Goal: Information Seeking & Learning: Learn about a topic

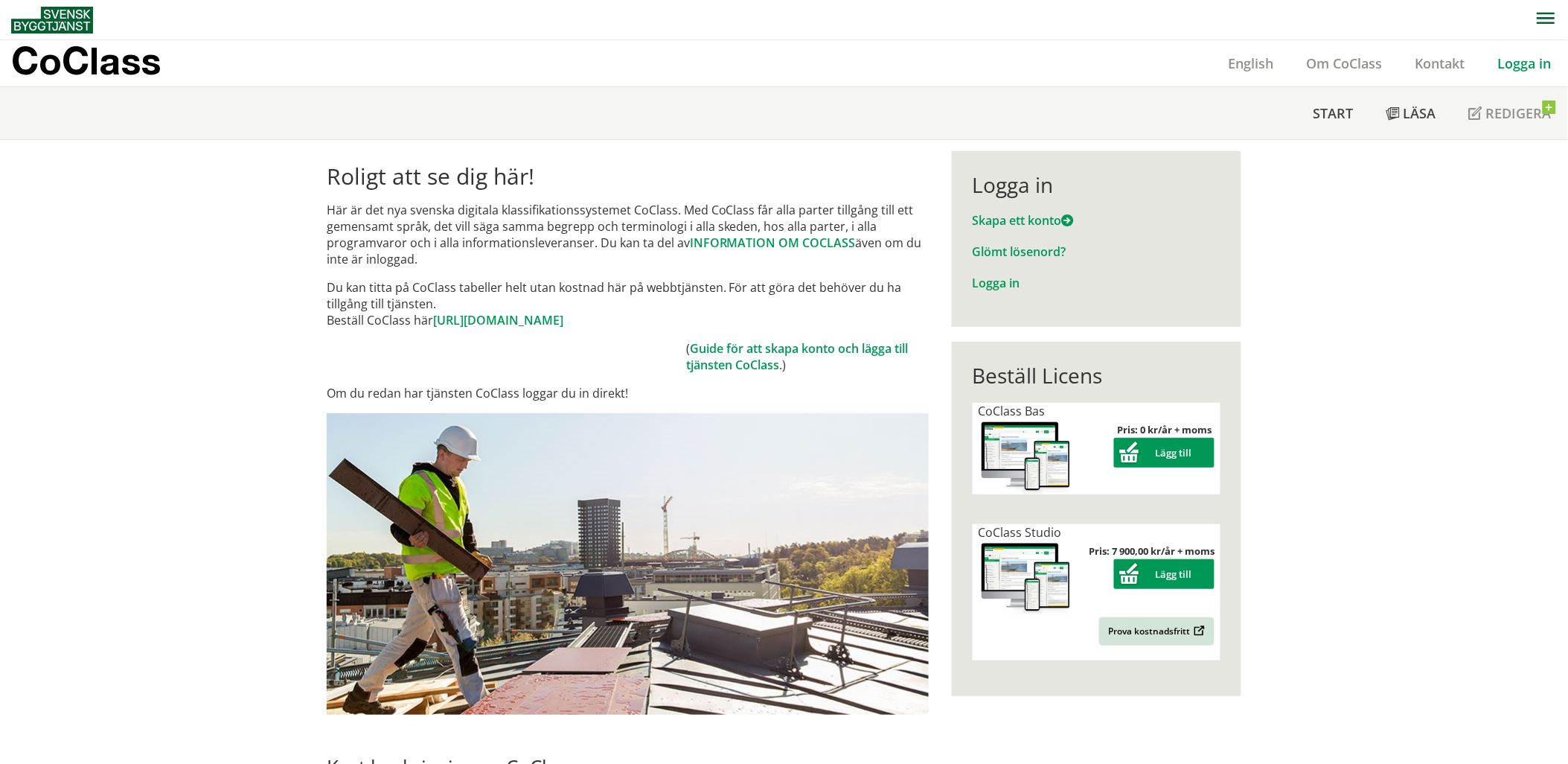
click at [1523, 62] on link "Logga in" at bounding box center [1525, 63] width 86 height 18
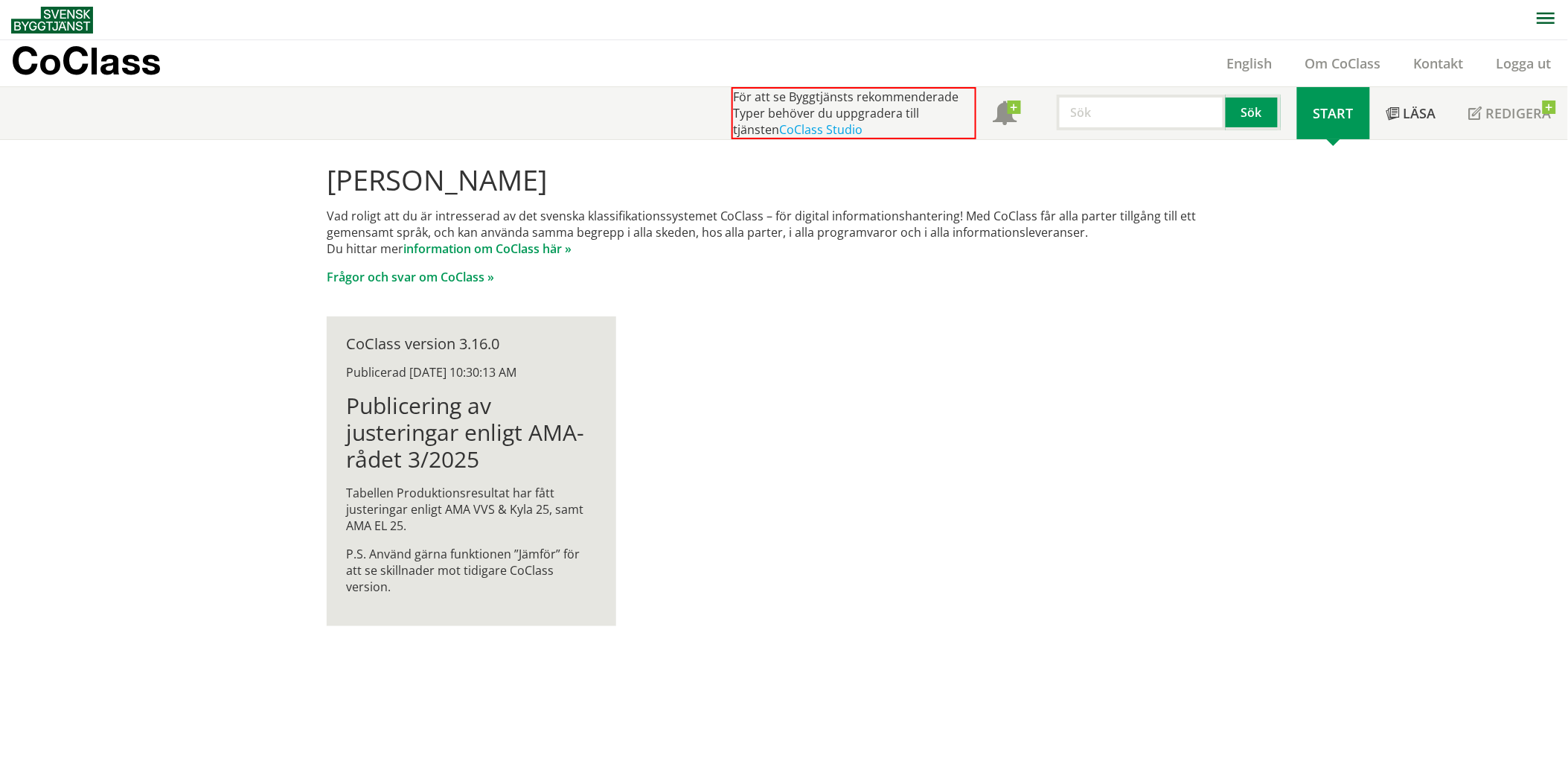
click at [1333, 114] on span "Start" at bounding box center [1333, 113] width 40 height 18
click at [1129, 120] on input "text" at bounding box center [1141, 113] width 169 height 36
type input "Bro"
click at [1260, 118] on button "Sök" at bounding box center [1254, 113] width 55 height 36
click at [787, 130] on link "CoClass Studio" at bounding box center [821, 130] width 83 height 16
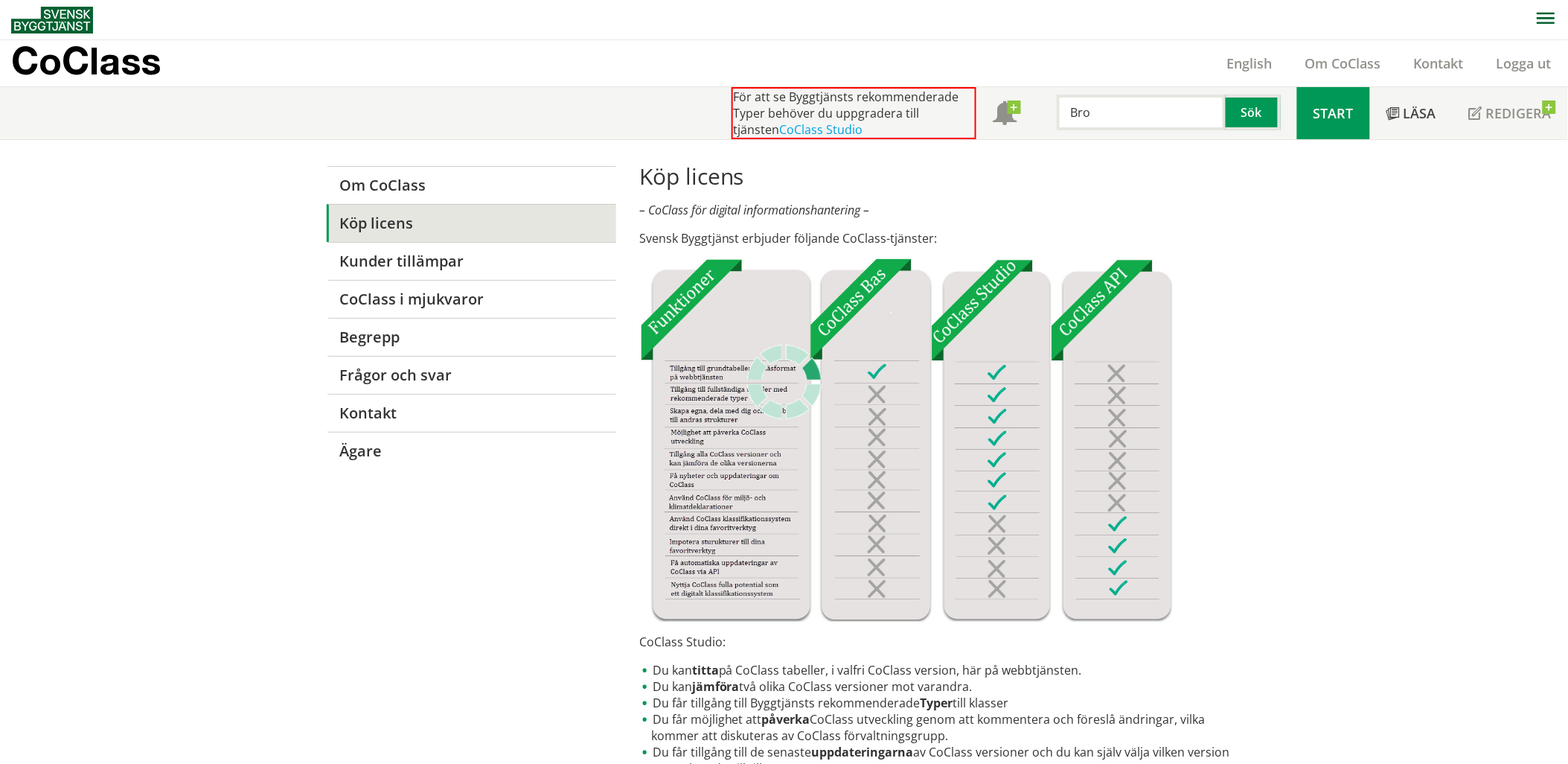
click at [1330, 115] on span "Start" at bounding box center [1333, 113] width 40 height 18
click at [1332, 115] on span "Start" at bounding box center [1333, 113] width 40 height 18
click at [1336, 110] on span "Start" at bounding box center [1333, 113] width 40 height 18
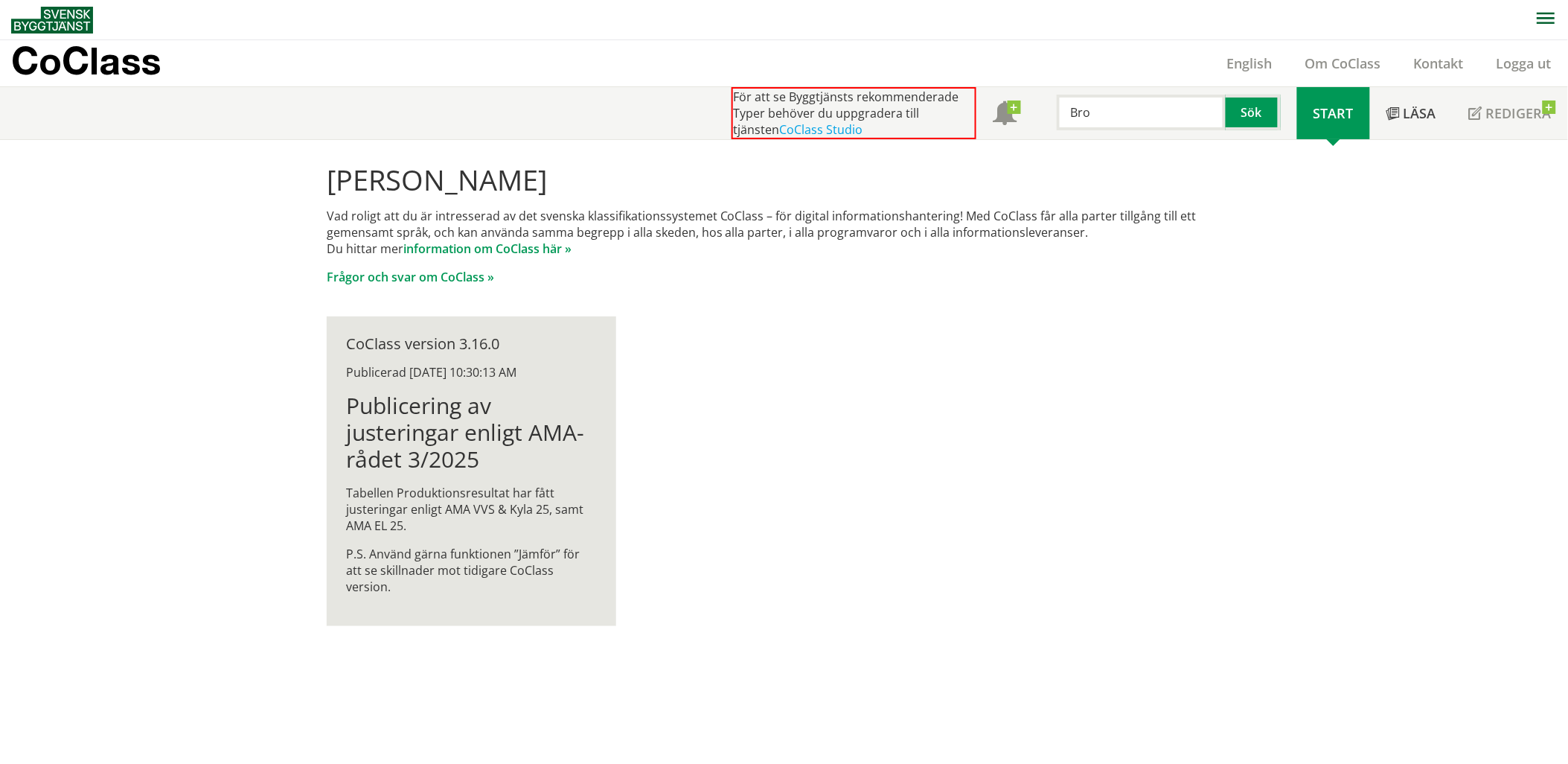
click at [1323, 113] on span "Start" at bounding box center [1333, 113] width 40 height 18
click at [1512, 63] on link "Logga ut" at bounding box center [1524, 63] width 88 height 18
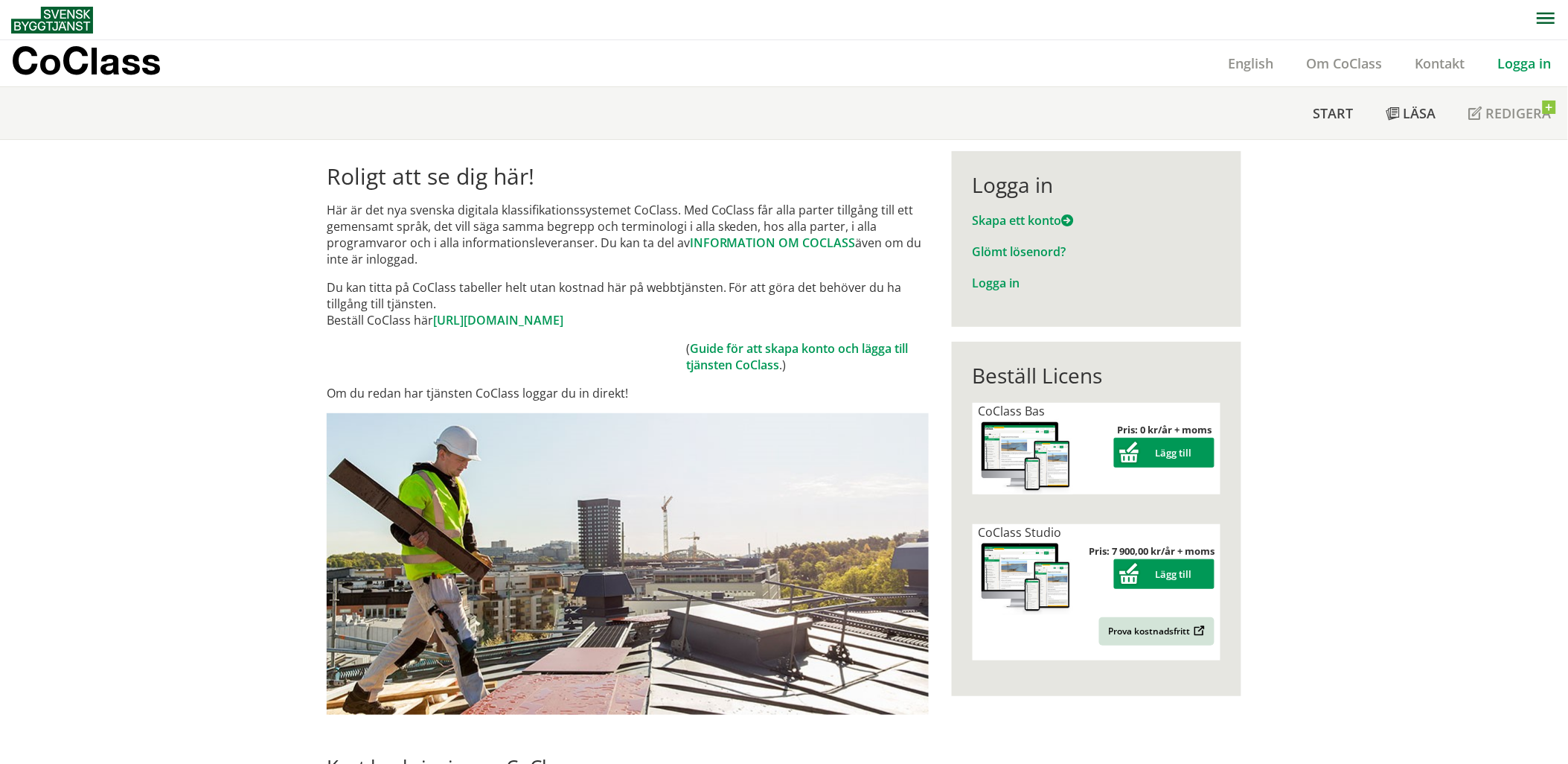
click at [1523, 60] on link "Logga in" at bounding box center [1525, 63] width 86 height 18
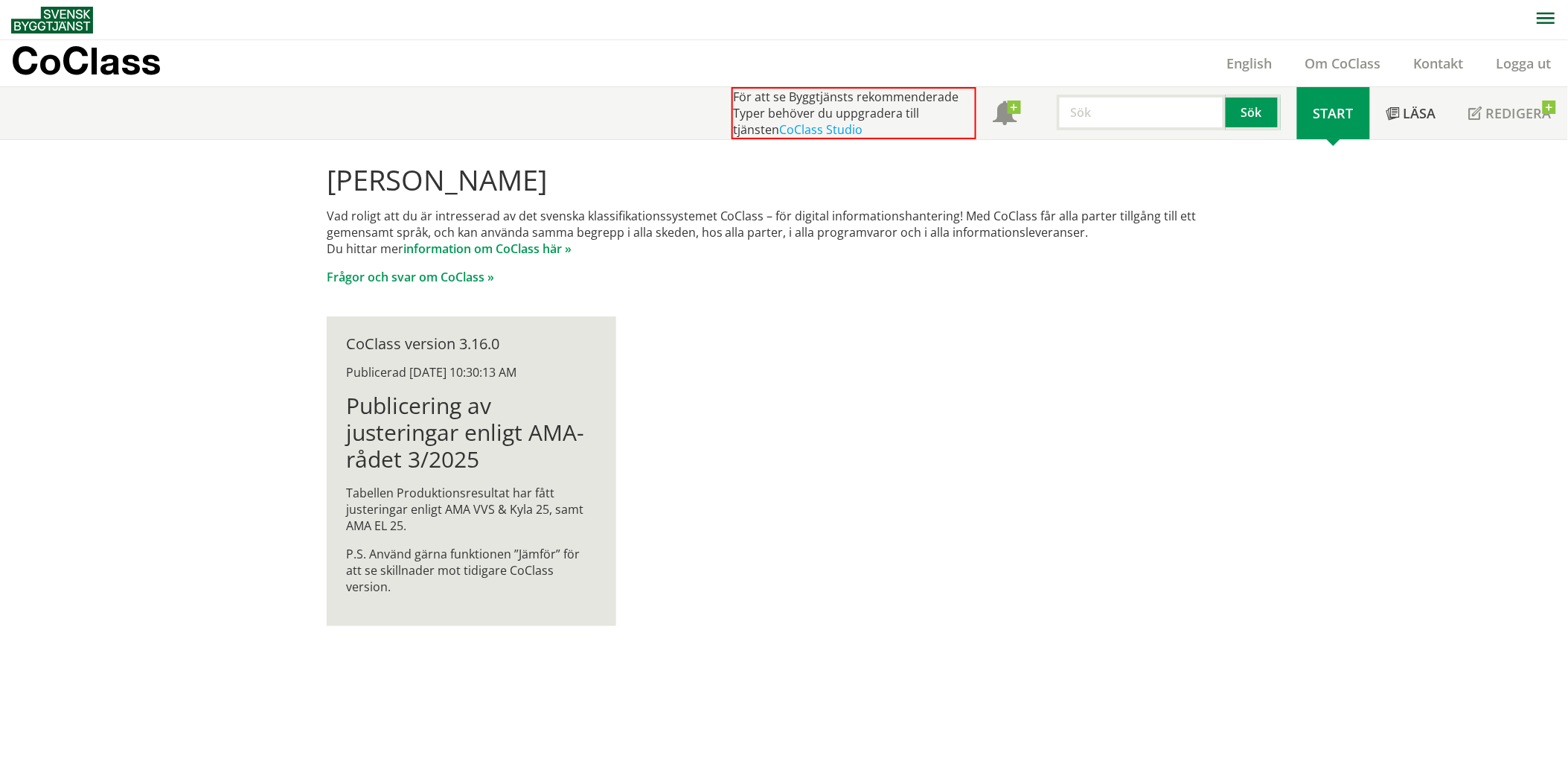
click at [101, 61] on p "CoClass" at bounding box center [86, 60] width 150 height 17
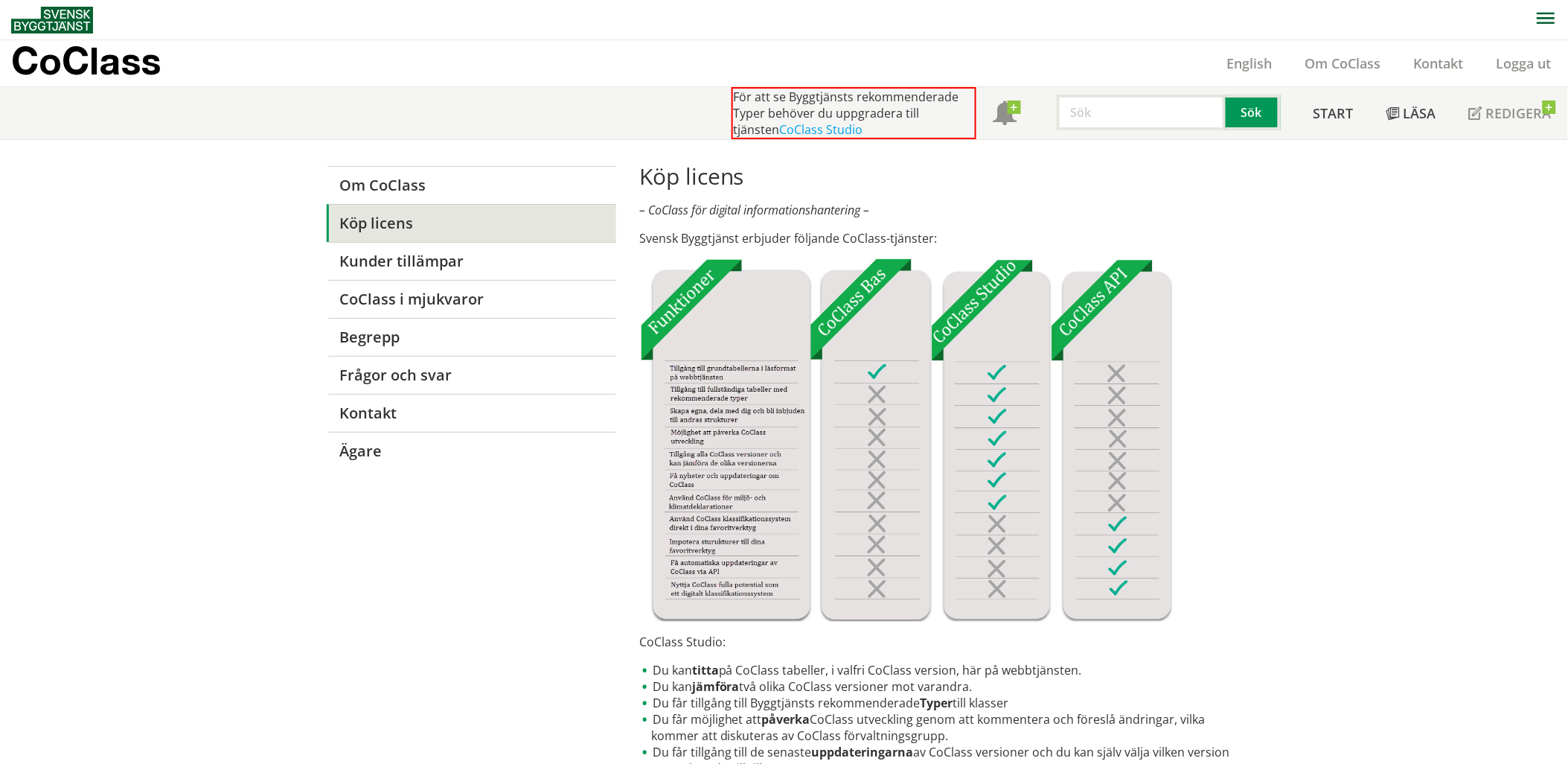
click at [79, 61] on p "CoClass" at bounding box center [86, 60] width 150 height 17
click at [779, 132] on link "CoClass Studio" at bounding box center [821, 130] width 83 height 16
click at [1340, 122] on link "Start" at bounding box center [1333, 113] width 73 height 52
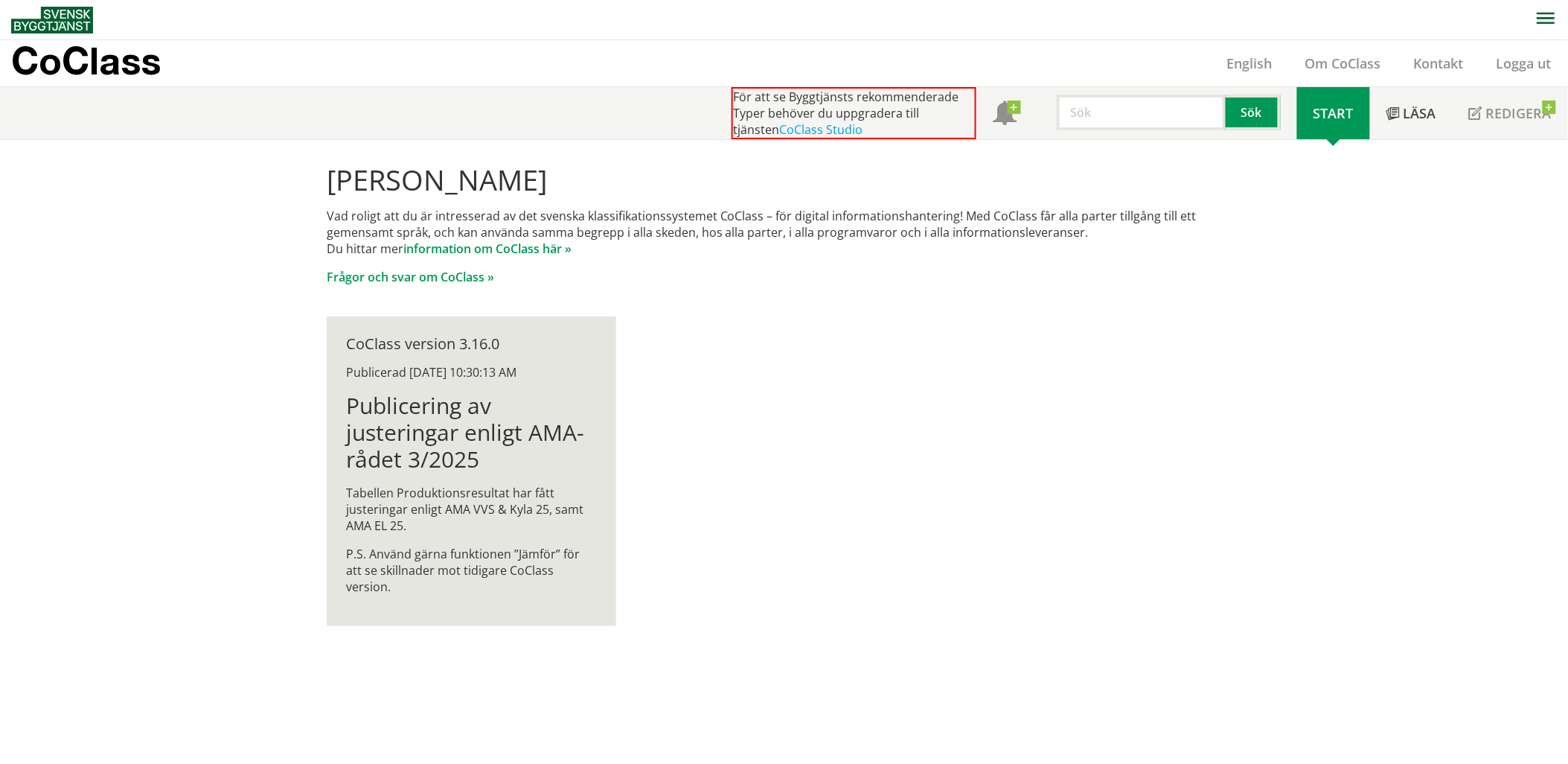
click at [510, 384] on div "CoClass version 3.16.0 Publicerad [DATE] 10:30:13 AM Publicering av justeringar…" at bounding box center [472, 472] width 290 height 310
click at [1328, 99] on link "Start" at bounding box center [1333, 113] width 73 height 52
click at [1333, 109] on span "Start" at bounding box center [1333, 113] width 40 height 18
